Goal: Use online tool/utility

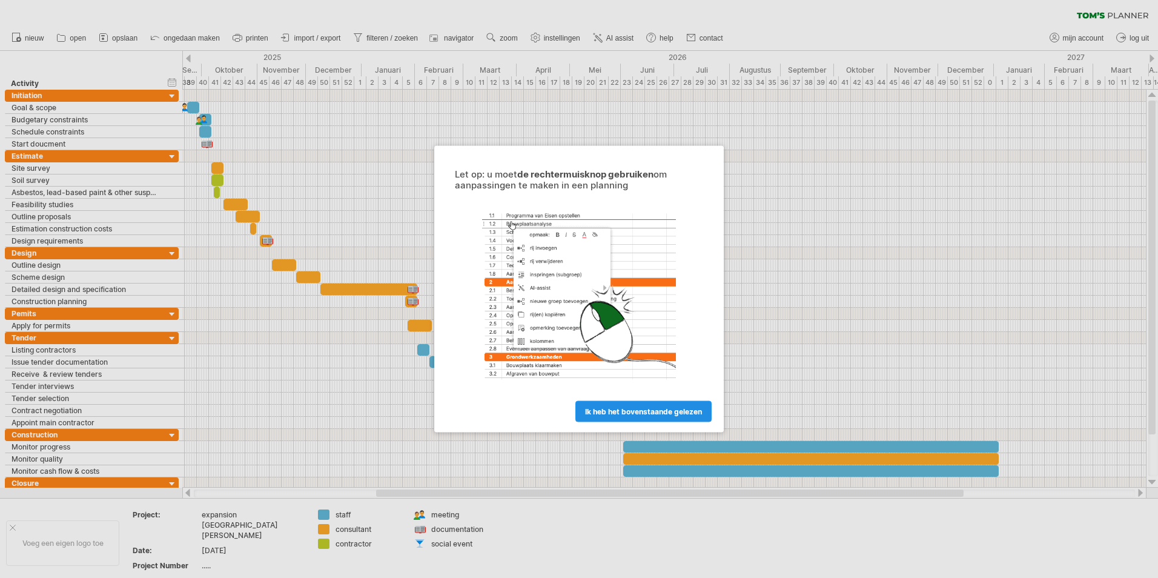
click at [642, 409] on span "ik heb het bovenstaande gelezen" at bounding box center [643, 411] width 117 height 9
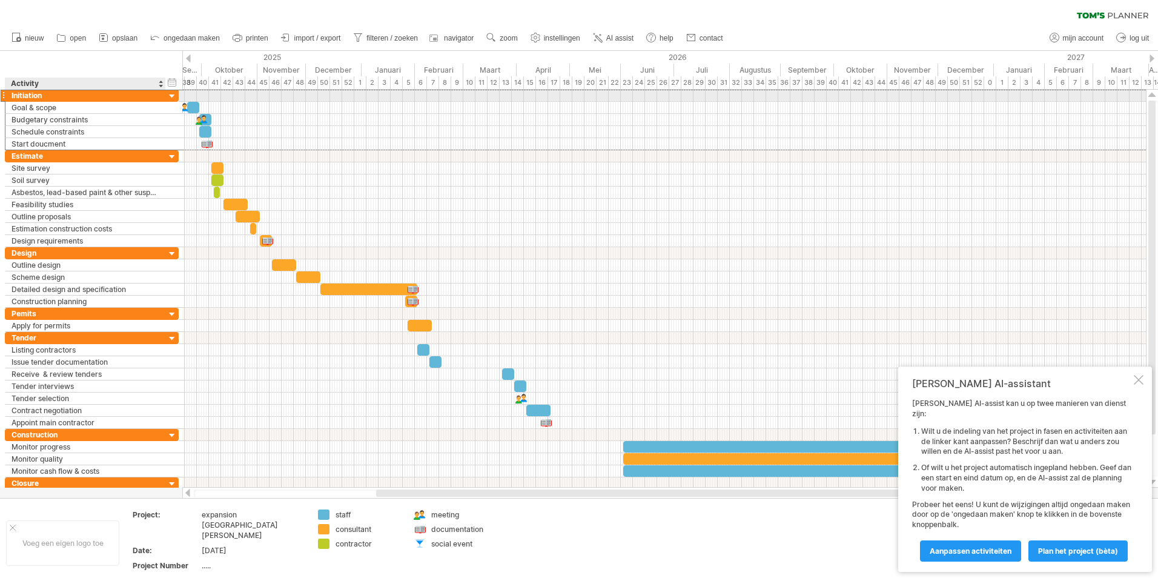
click at [9, 93] on div "**********" at bounding box center [85, 96] width 161 height 12
click at [5, 95] on div at bounding box center [3, 95] width 5 height 13
click at [168, 96] on div at bounding box center [173, 97] width 12 height 12
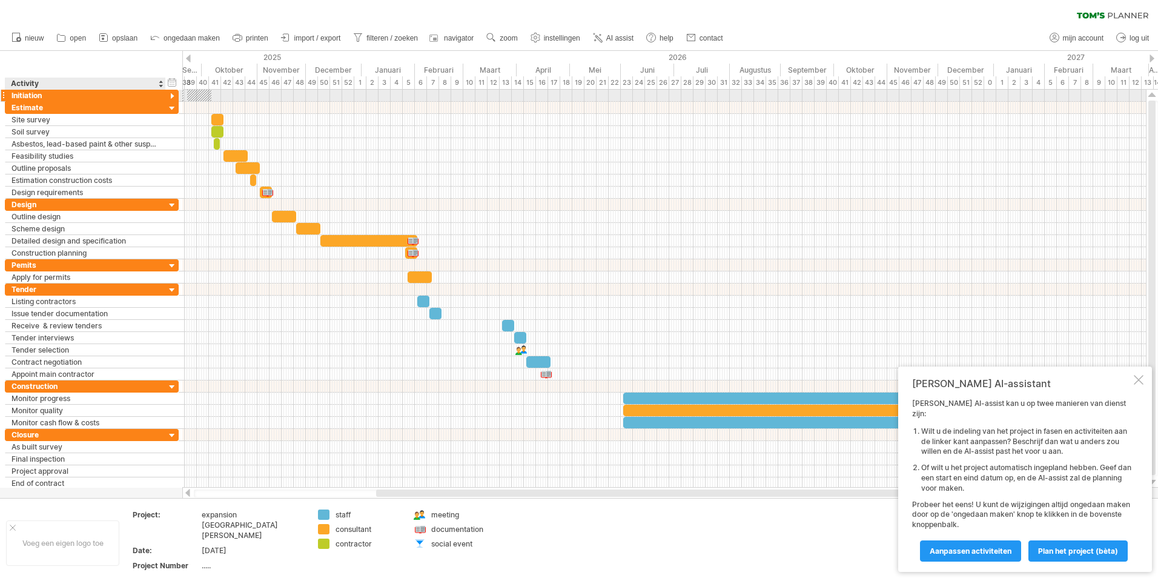
click at [168, 96] on div at bounding box center [173, 97] width 12 height 12
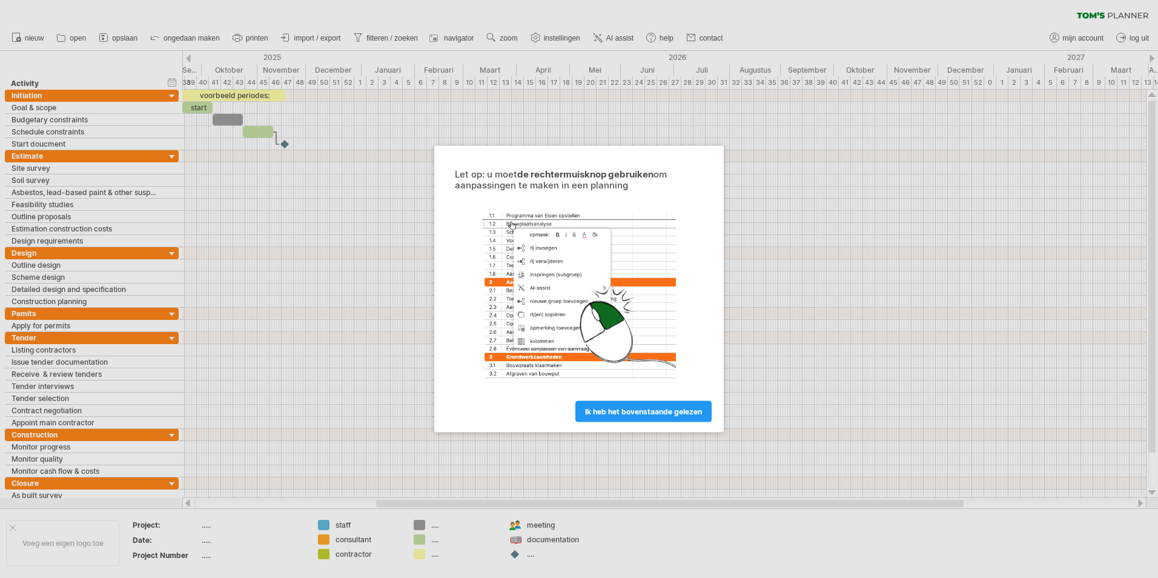
click at [613, 410] on span "ik heb het bovenstaande gelezen" at bounding box center [643, 411] width 117 height 9
